Goal: Task Accomplishment & Management: Manage account settings

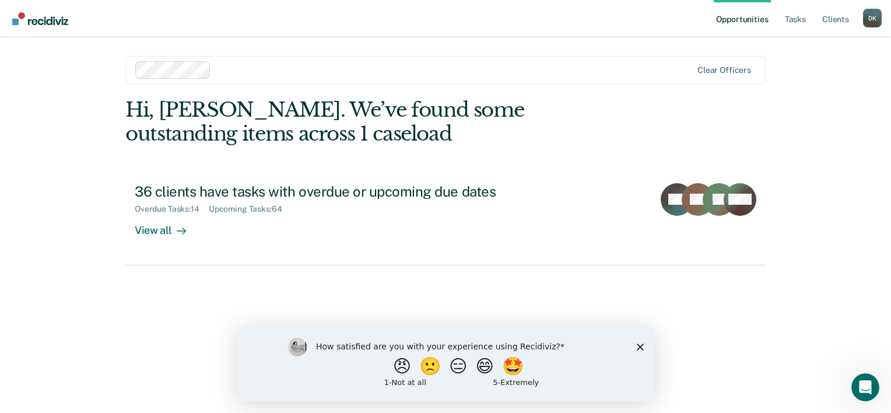
click at [648, 343] on div "How satisfied are you with your experience using Recidiviz? 😠 🙁 😑 😄 🤩 1 - Not a…" at bounding box center [446, 362] width 418 height 75
click at [639, 350] on div "How satisfied are you with your experience using Recidiviz? 😠 🙁 😑 😄 🤩 1 - Not a…" at bounding box center [446, 362] width 418 height 75
click at [488, 376] on button "😄" at bounding box center [485, 365] width 27 height 23
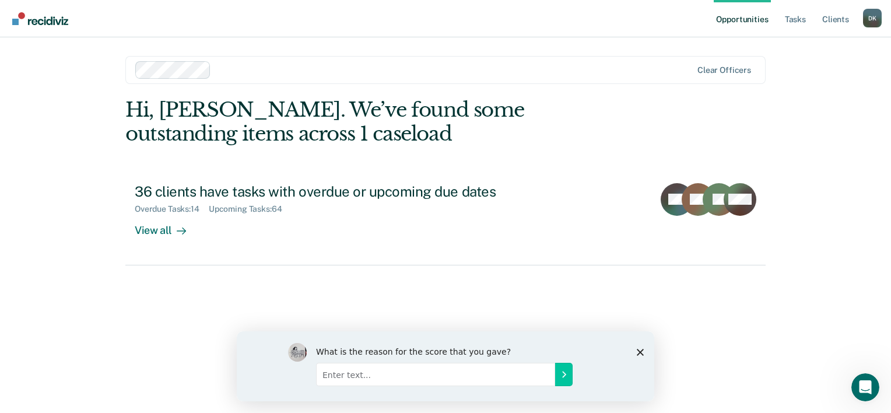
click at [640, 352] on polygon "Close survey" at bounding box center [640, 351] width 7 height 7
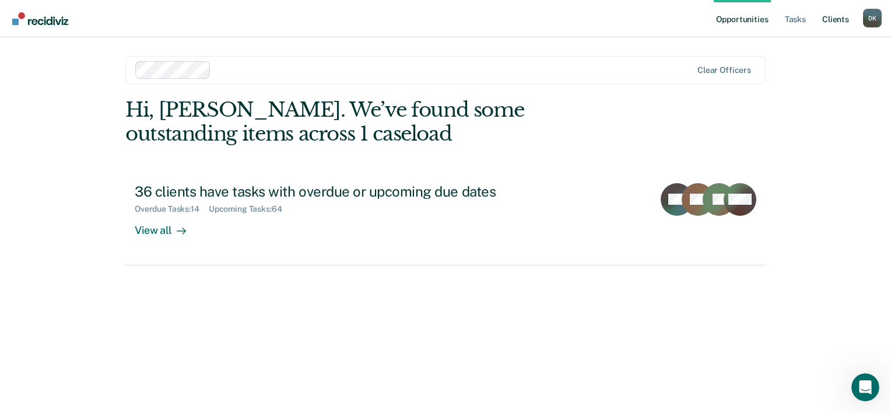
click at [835, 23] on link "Client s" at bounding box center [835, 18] width 31 height 37
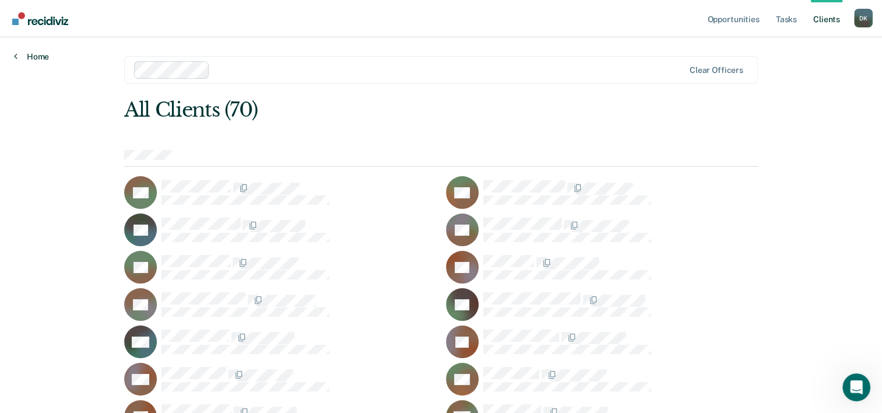
click at [36, 51] on link "Home" at bounding box center [31, 56] width 35 height 10
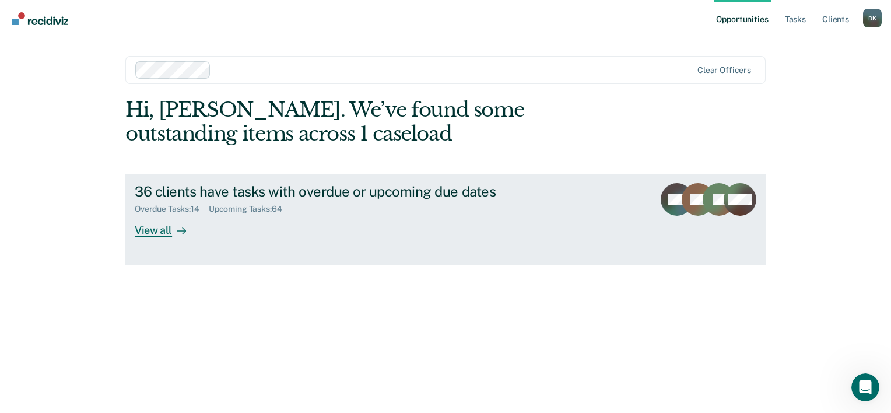
click at [169, 219] on div "View all" at bounding box center [167, 225] width 65 height 23
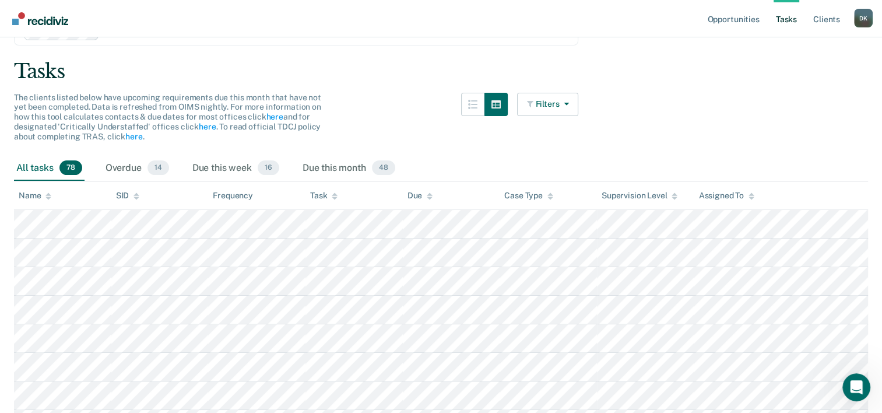
scroll to position [64, 0]
click at [220, 163] on div "Due this week 16" at bounding box center [236, 168] width 92 height 26
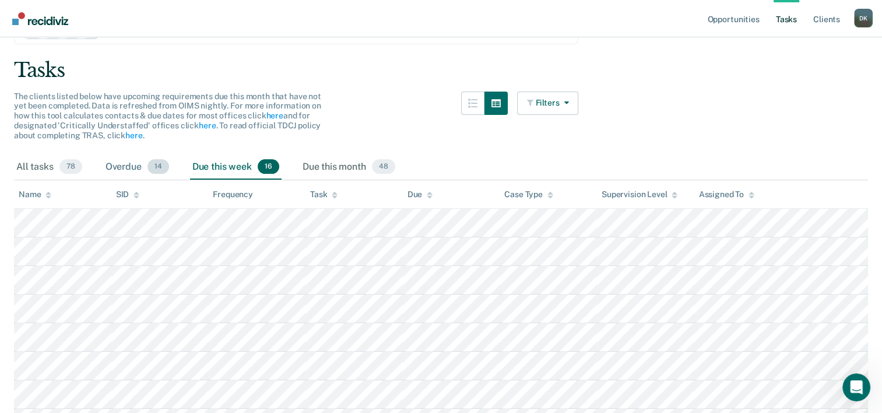
click at [128, 163] on div "Overdue 14" at bounding box center [137, 168] width 68 height 26
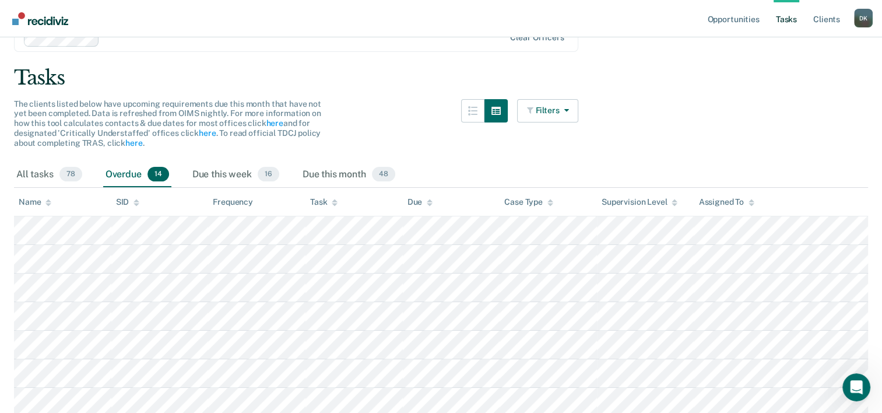
scroll to position [0, 0]
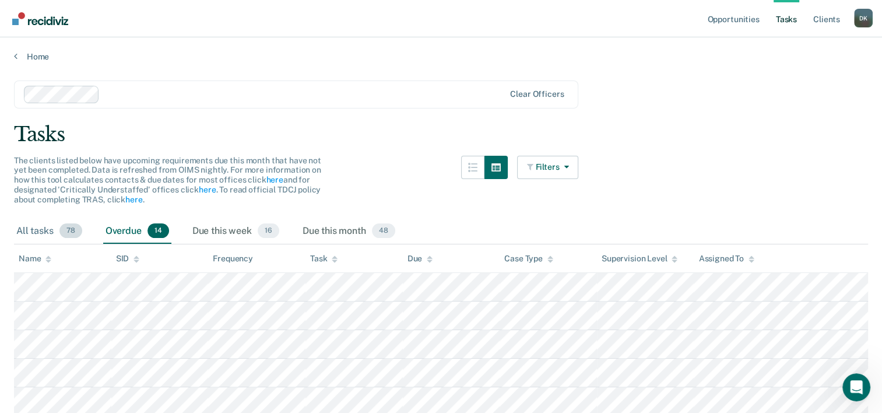
click at [26, 229] on div "All tasks 78" at bounding box center [49, 232] width 71 height 26
click at [651, 256] on div "Supervision Level" at bounding box center [640, 259] width 76 height 10
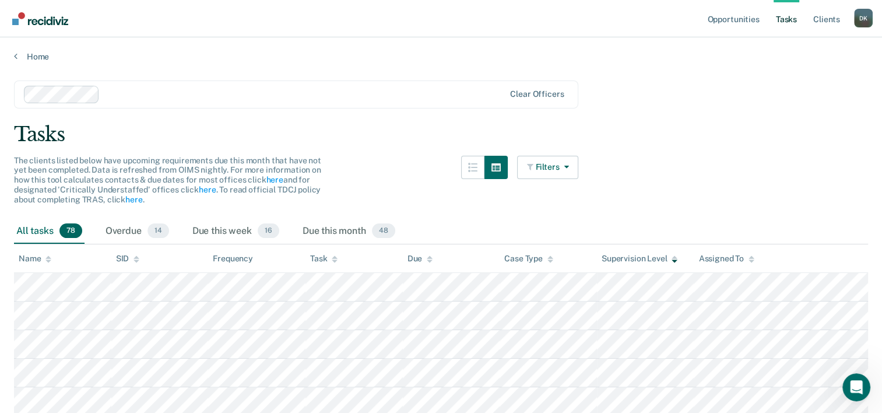
click at [651, 256] on div "Supervision Level" at bounding box center [640, 259] width 76 height 10
click at [823, 12] on link "Client s" at bounding box center [826, 18] width 31 height 37
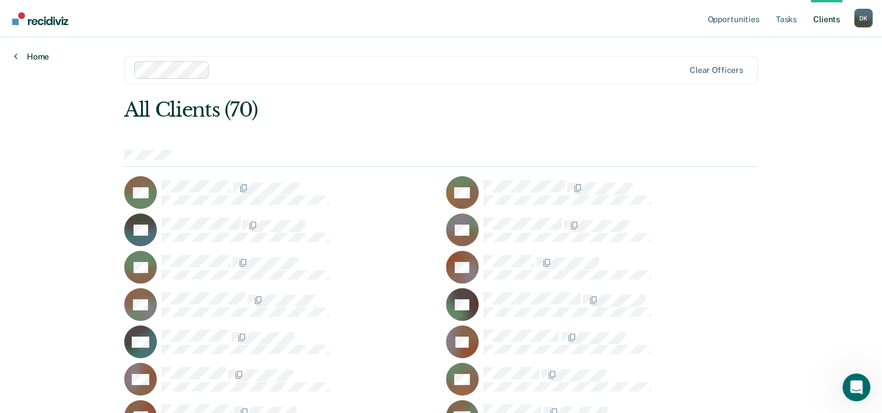
click at [41, 57] on link "Home" at bounding box center [31, 56] width 35 height 10
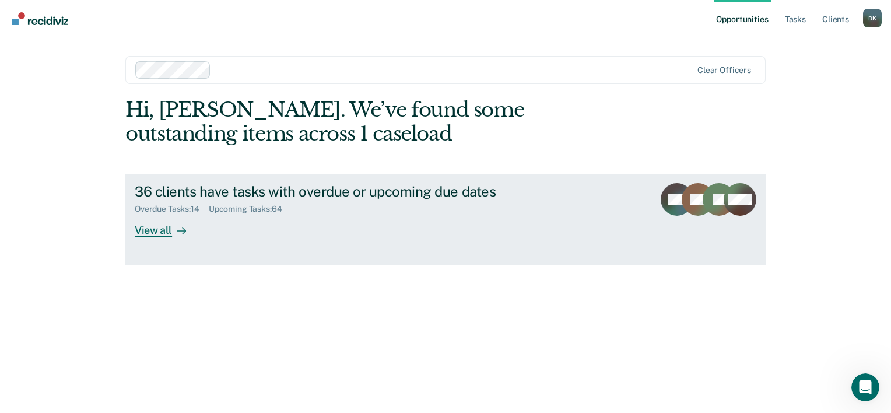
click at [283, 212] on div "Upcoming Tasks : 64" at bounding box center [250, 209] width 83 height 10
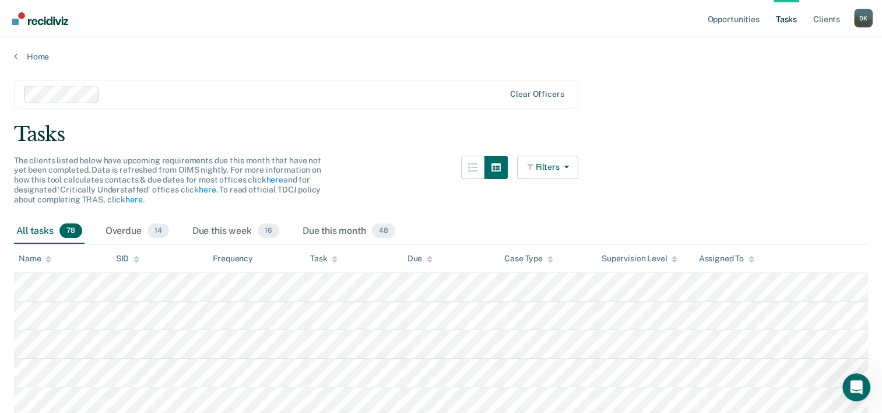
click at [322, 259] on div "Task" at bounding box center [323, 259] width 27 height 10
click at [323, 257] on div "Task" at bounding box center [323, 259] width 27 height 10
click at [332, 257] on icon at bounding box center [335, 259] width 6 height 8
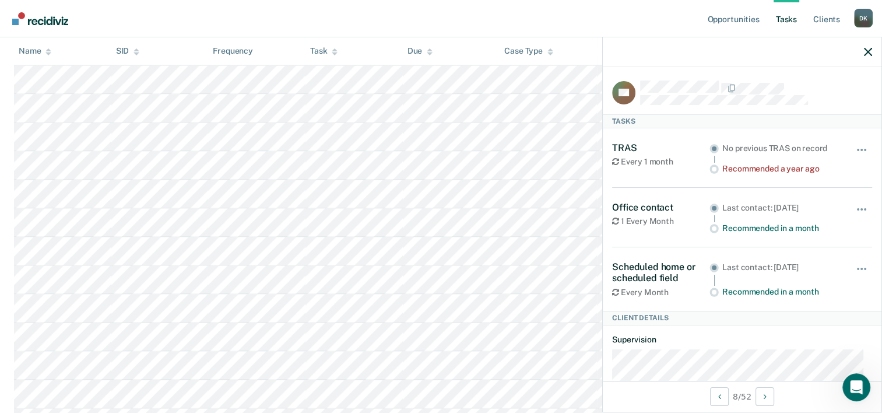
scroll to position [1886, 0]
click at [872, 48] on icon "button" at bounding box center [868, 52] width 8 height 8
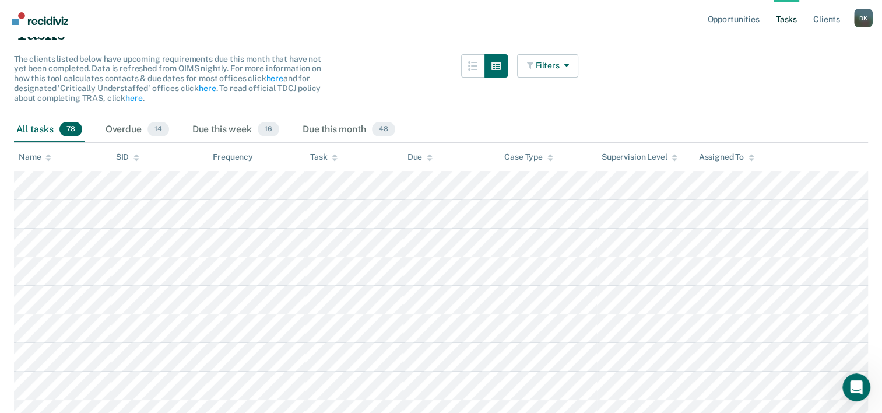
scroll to position [0, 0]
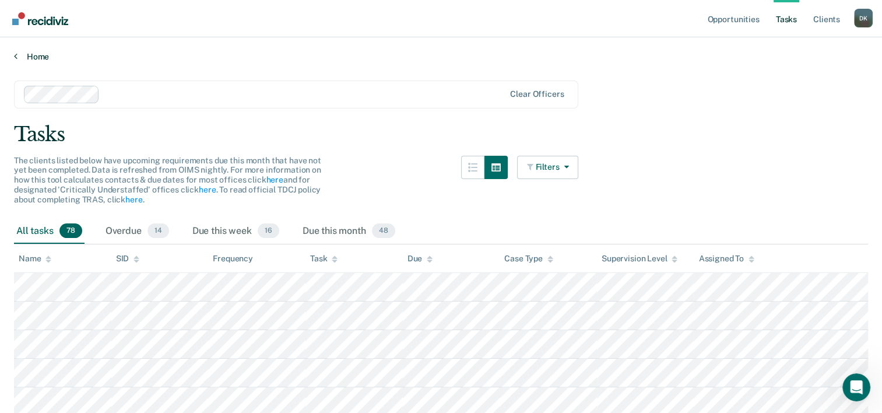
click at [29, 58] on link "Home" at bounding box center [441, 56] width 854 height 10
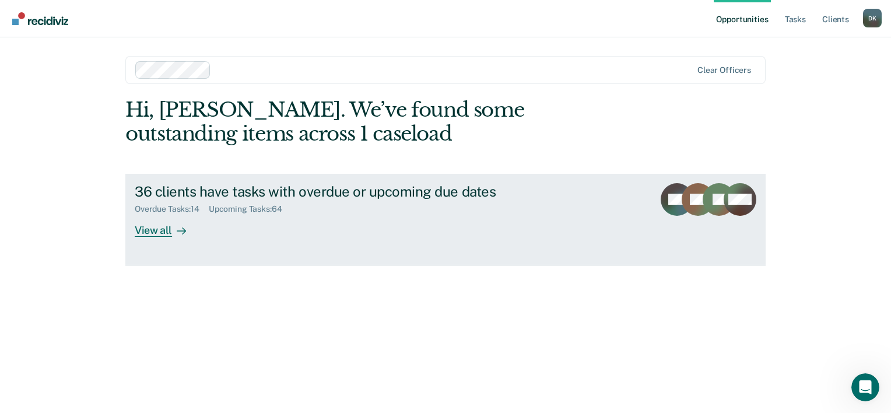
click at [503, 218] on div "36 clients have tasks with overdue or upcoming due dates Overdue Tasks : 14 Upc…" at bounding box center [353, 210] width 437 height 54
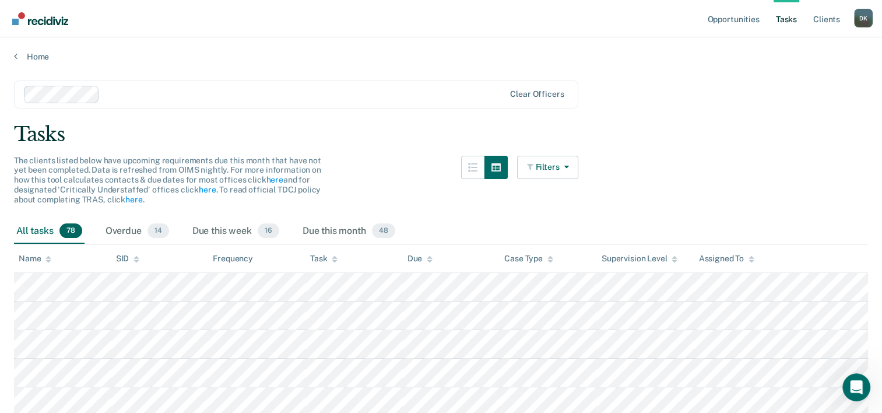
click at [865, 25] on div "D K" at bounding box center [863, 18] width 19 height 19
click at [721, 122] on div "Tasks" at bounding box center [441, 134] width 854 height 24
click at [727, 17] on link "Opportunities" at bounding box center [733, 18] width 57 height 37
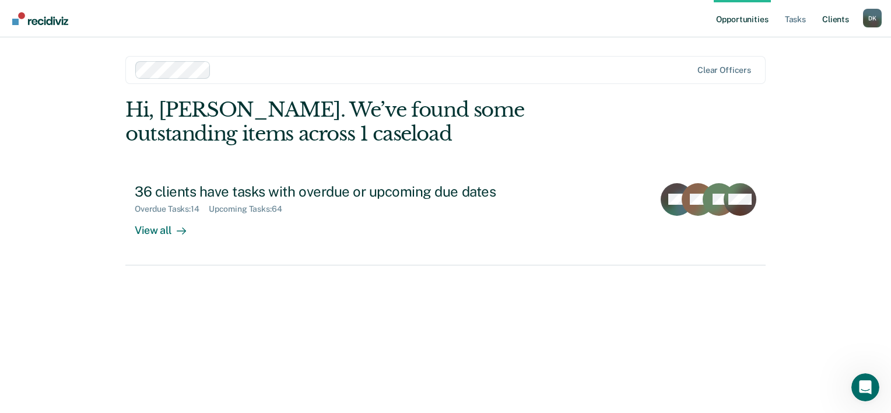
click at [841, 17] on link "Client s" at bounding box center [835, 18] width 31 height 37
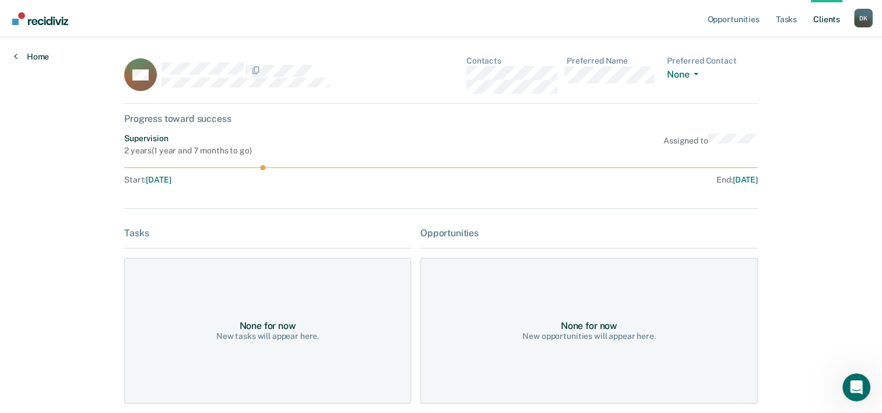
click at [33, 58] on link "Home" at bounding box center [31, 56] width 35 height 10
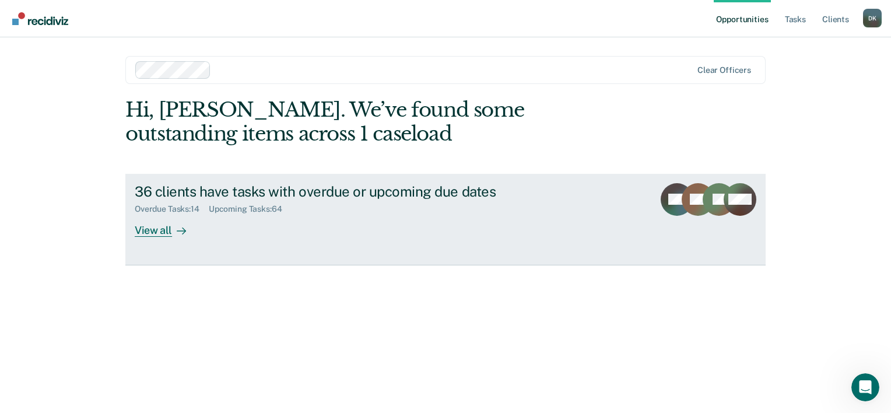
click at [233, 195] on div "36 clients have tasks with overdue or upcoming due dates" at bounding box center [339, 191] width 409 height 17
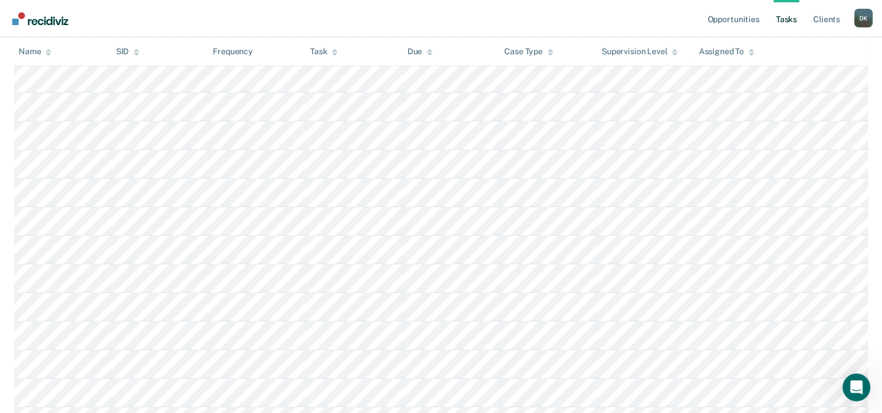
scroll to position [553, 0]
